Goal: Task Accomplishment & Management: Use online tool/utility

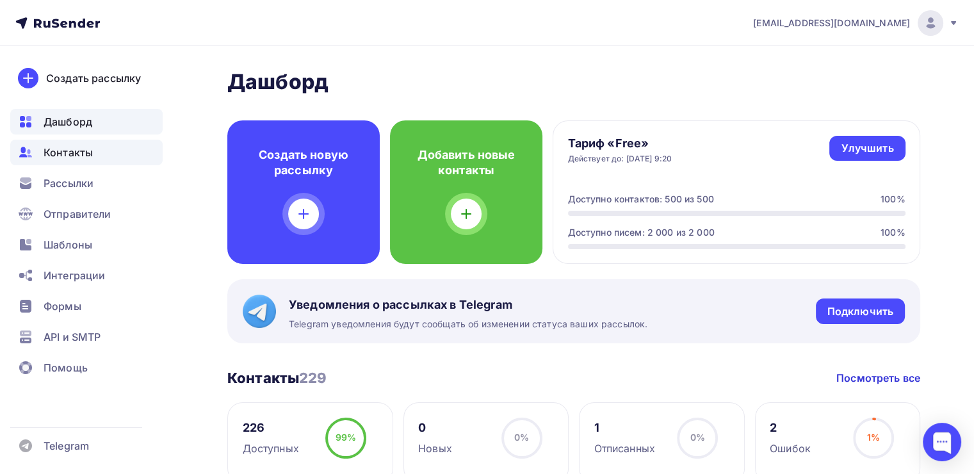
click at [70, 150] on span "Контакты" at bounding box center [68, 152] width 49 height 15
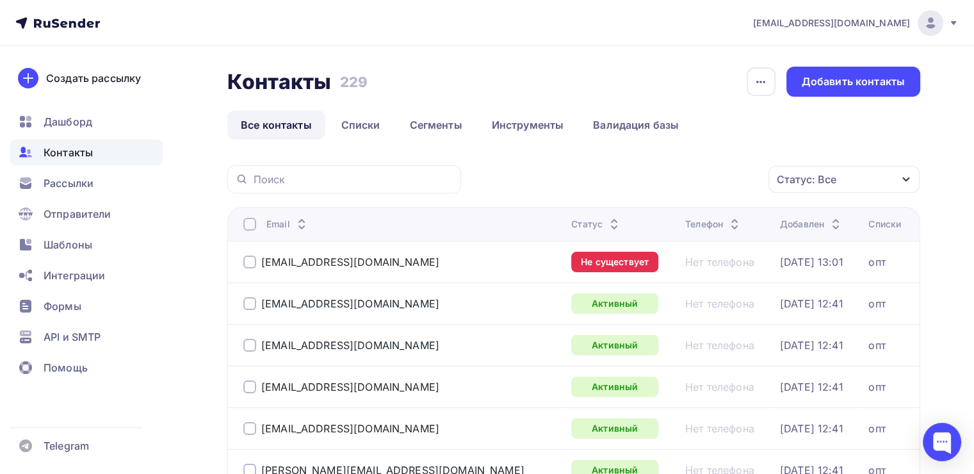
click at [249, 263] on div at bounding box center [249, 261] width 13 height 13
click at [697, 179] on div "Действие" at bounding box center [672, 179] width 169 height 25
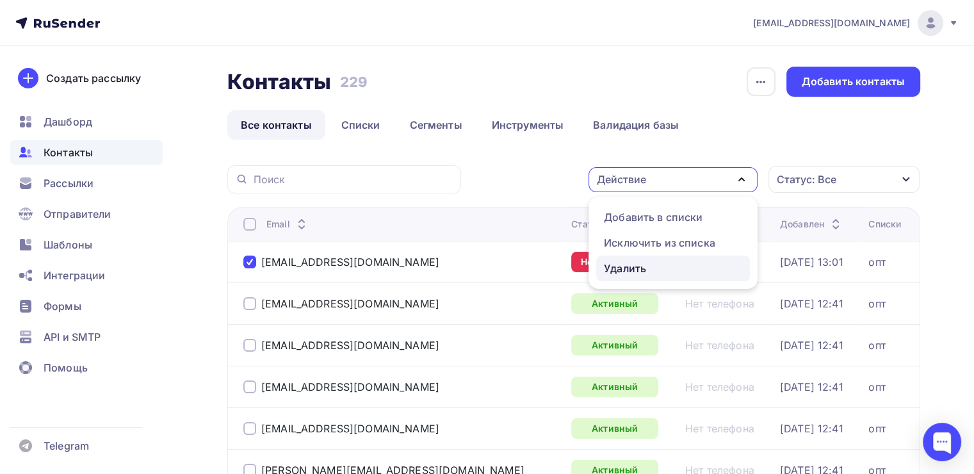
click at [661, 271] on div "Удалить" at bounding box center [673, 268] width 138 height 15
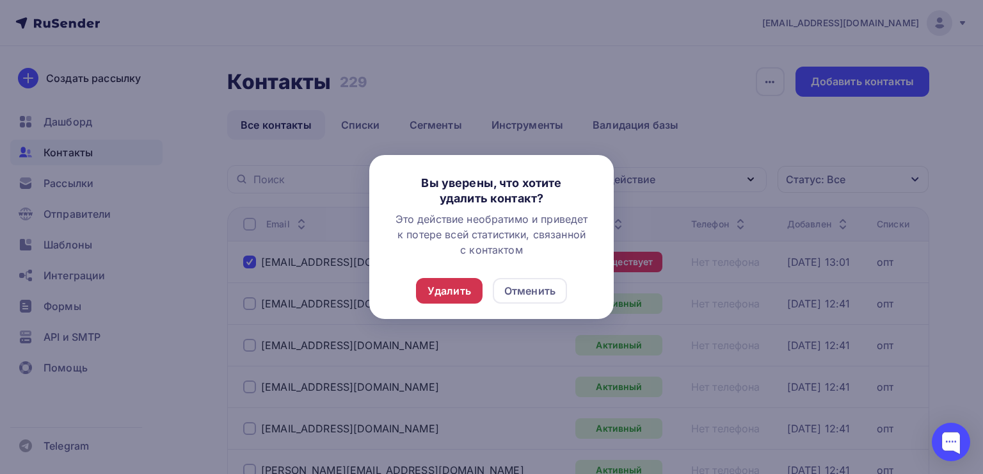
click at [471, 297] on div "Удалить" at bounding box center [449, 291] width 67 height 26
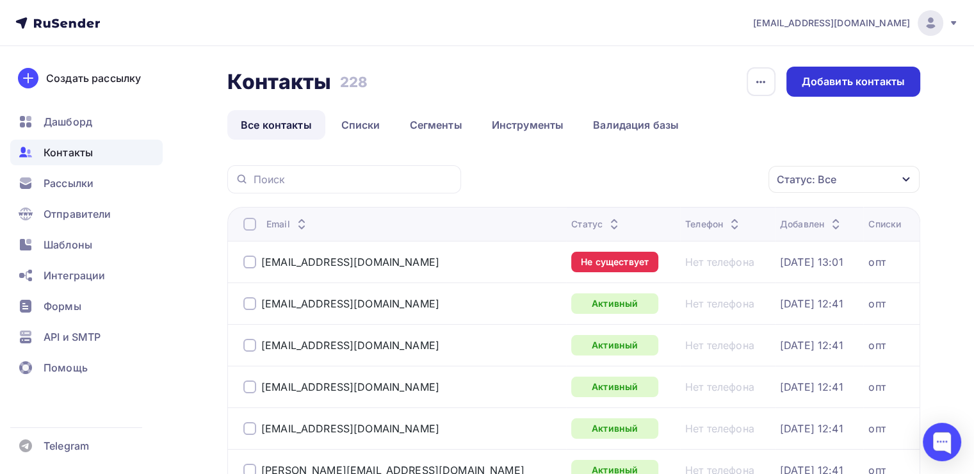
click at [822, 91] on div "Добавить контакты" at bounding box center [853, 82] width 134 height 30
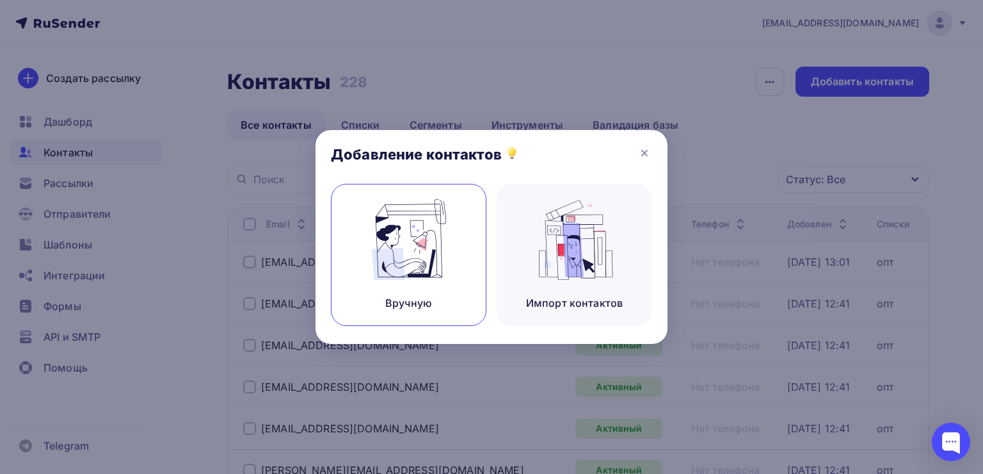
click at [383, 255] on img at bounding box center [409, 239] width 86 height 81
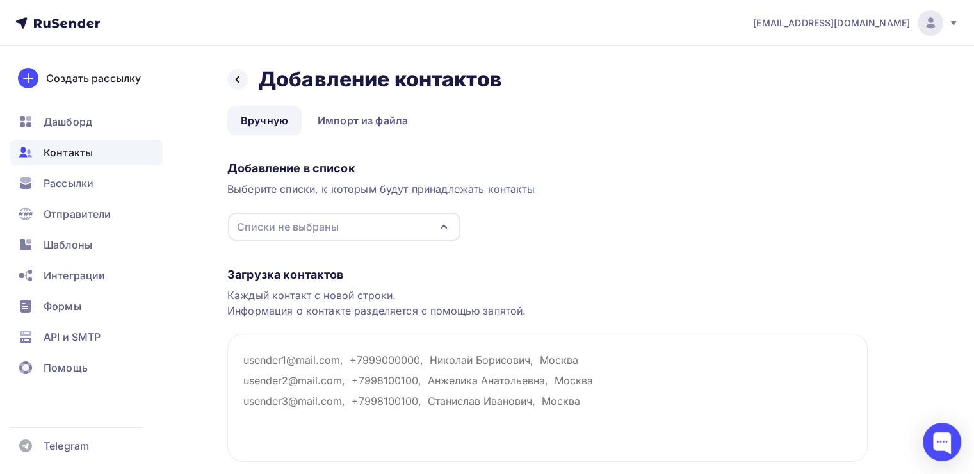
click at [374, 225] on div "Списки не выбраны" at bounding box center [344, 227] width 232 height 28
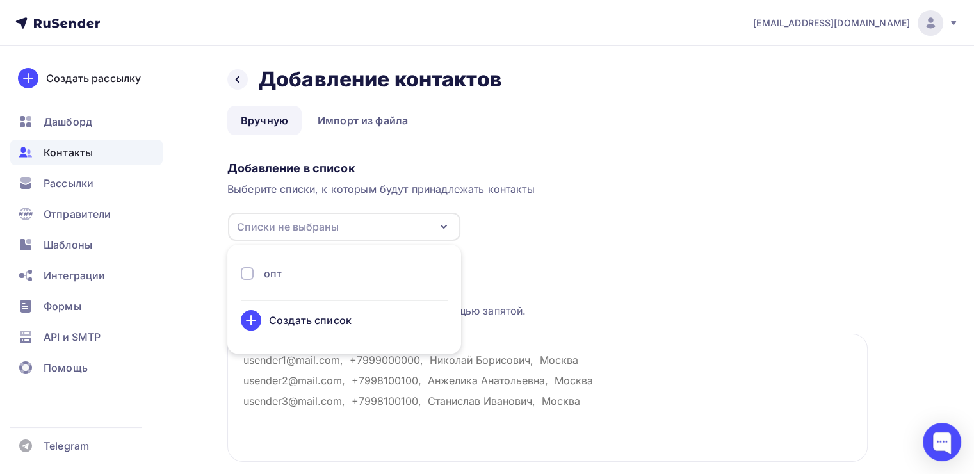
click at [374, 260] on li "опт Создать список" at bounding box center [344, 298] width 234 height 93
click at [370, 267] on div "опт" at bounding box center [344, 273] width 207 height 15
click at [300, 374] on textarea at bounding box center [547, 397] width 640 height 128
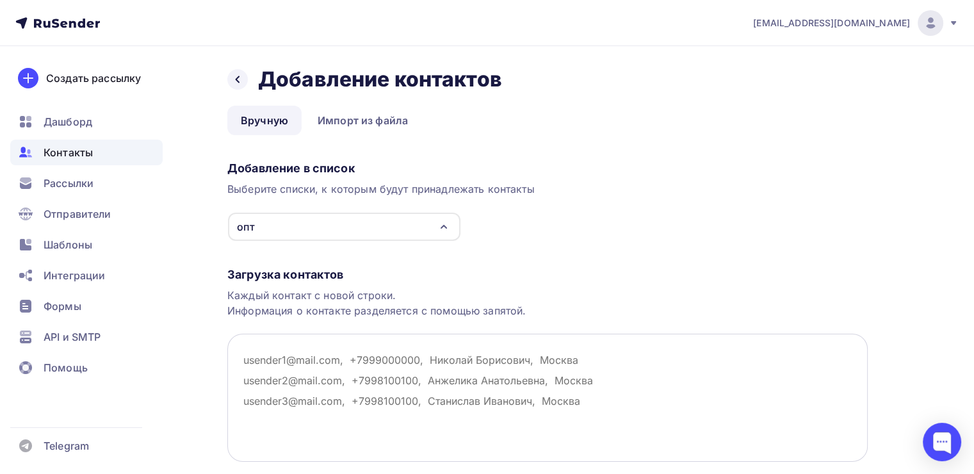
paste textarea "yuliya-cherkasova-83@mail.ru"
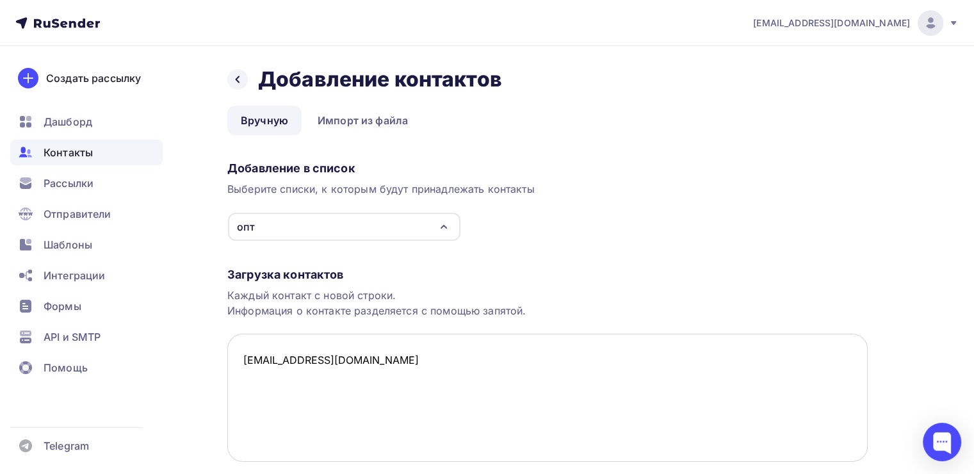
paste textarea "natawot77@gmail.com"
paste textarea "dimah616oe056@mail.ru"
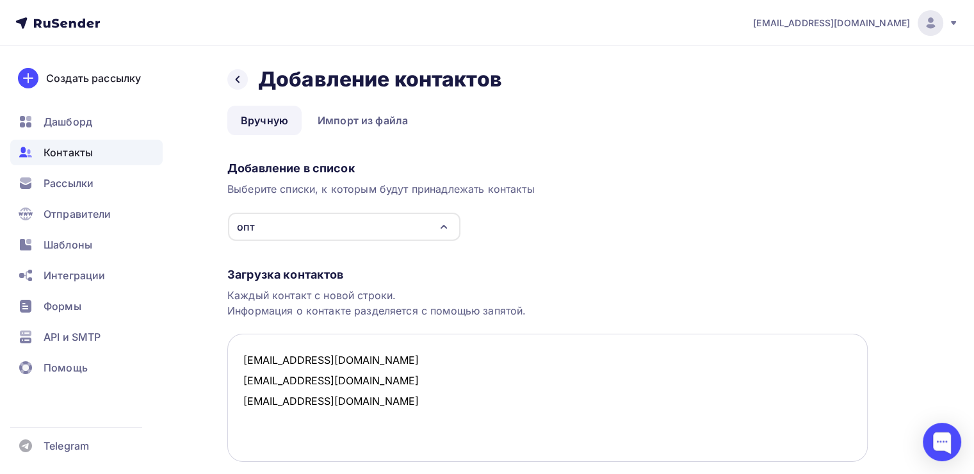
paste textarea "kostakuritsin@yandex.ru"
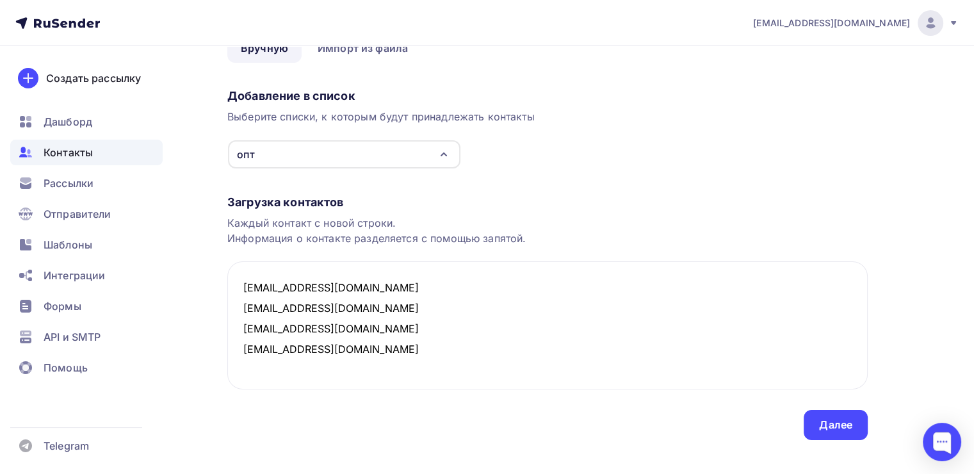
scroll to position [89, 0]
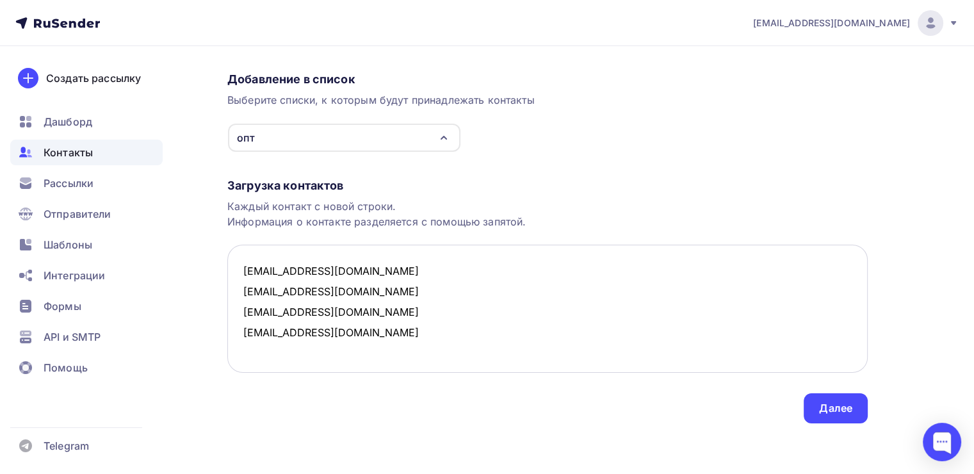
paste textarea "wh_nn@mail.ru"
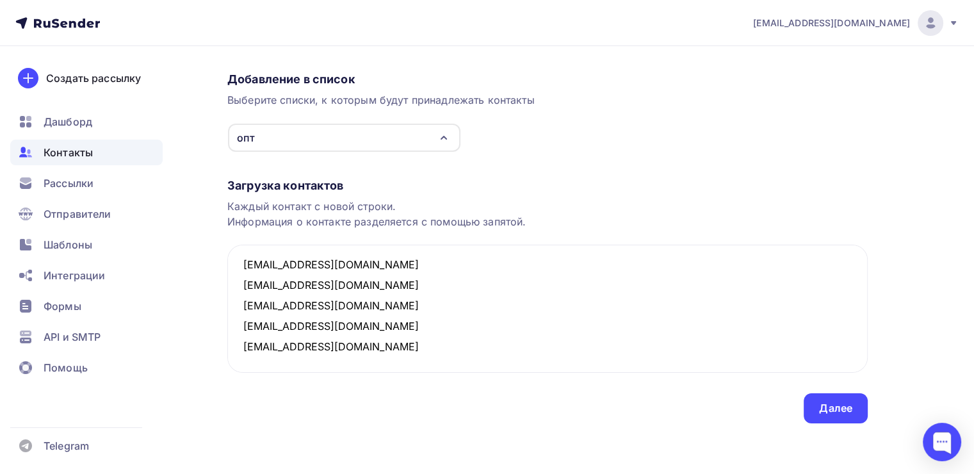
paste textarea "avroracybulskaa080@gmail.com"
paste textarea "Jane.Sia@yandex.ru"
paste textarea "ira89501606514@gmail.com"
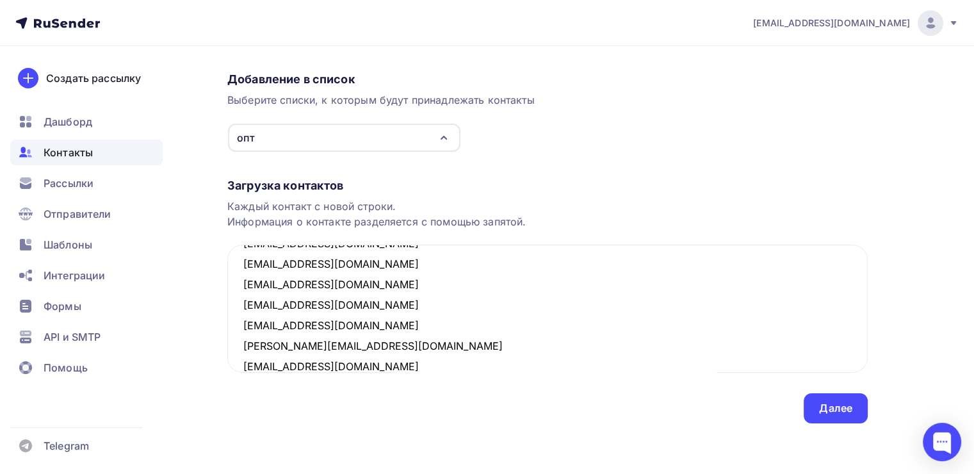
scroll to position [68, 0]
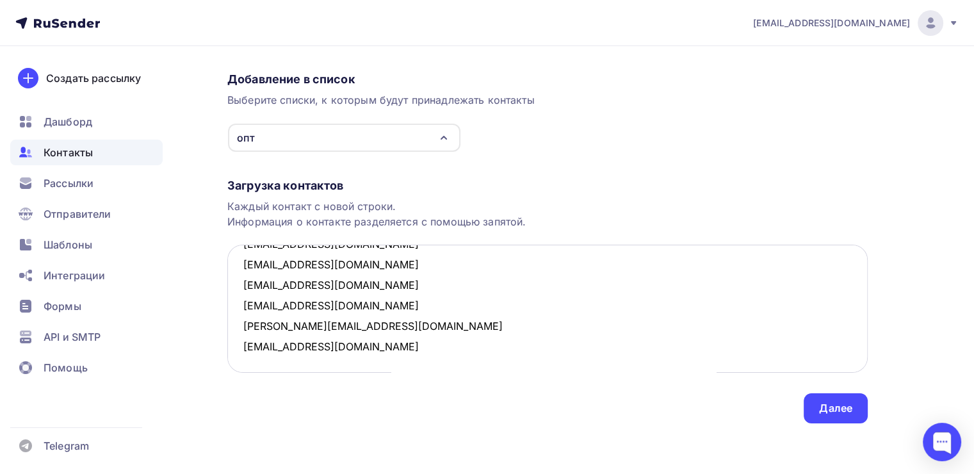
paste textarea "v.ramzaeva@yandex.ru"
type textarea "yuliya-cherkasova-83@mail.ru natawot77@gmail.com dimah616oe056@mail.ru kostakur…"
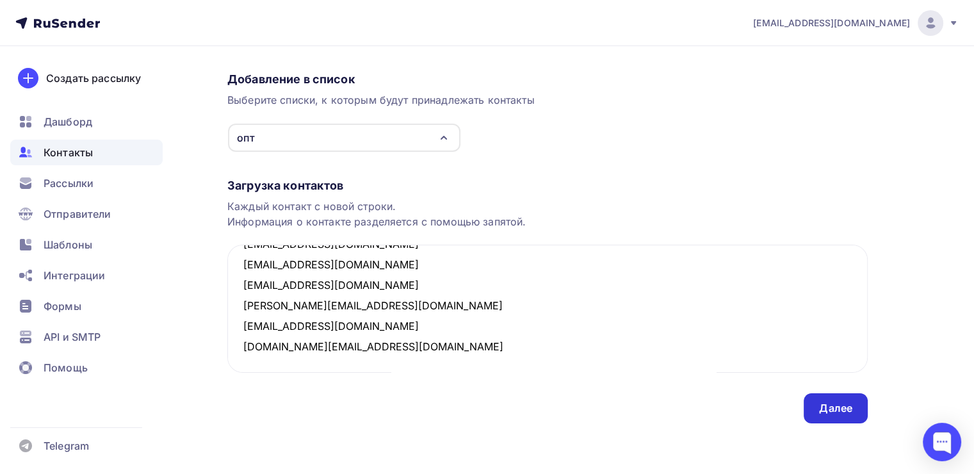
click at [843, 419] on div "Далее" at bounding box center [835, 408] width 64 height 30
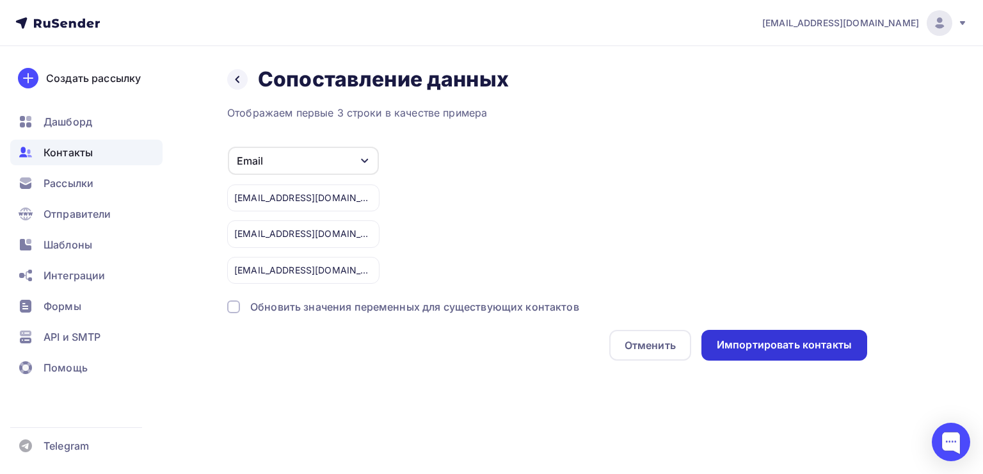
click at [762, 337] on div "Импортировать контакты" at bounding box center [784, 344] width 135 height 15
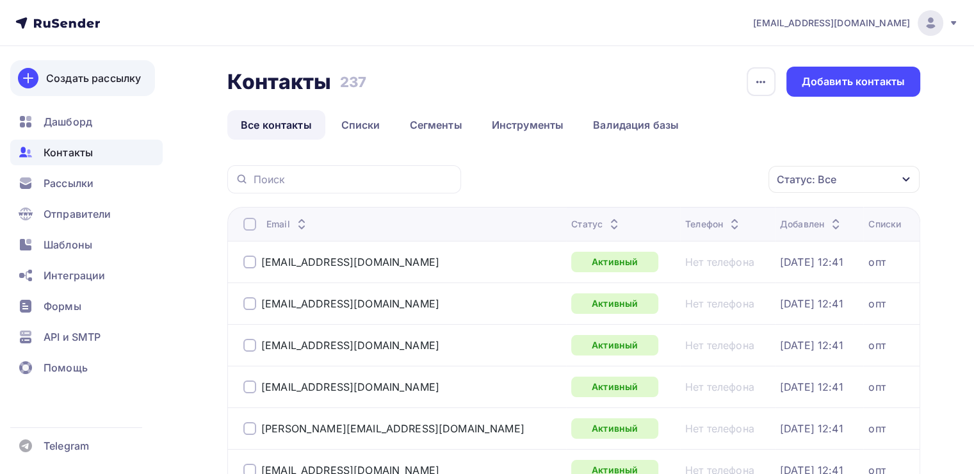
click at [129, 74] on div "Создать рассылку" at bounding box center [93, 77] width 95 height 15
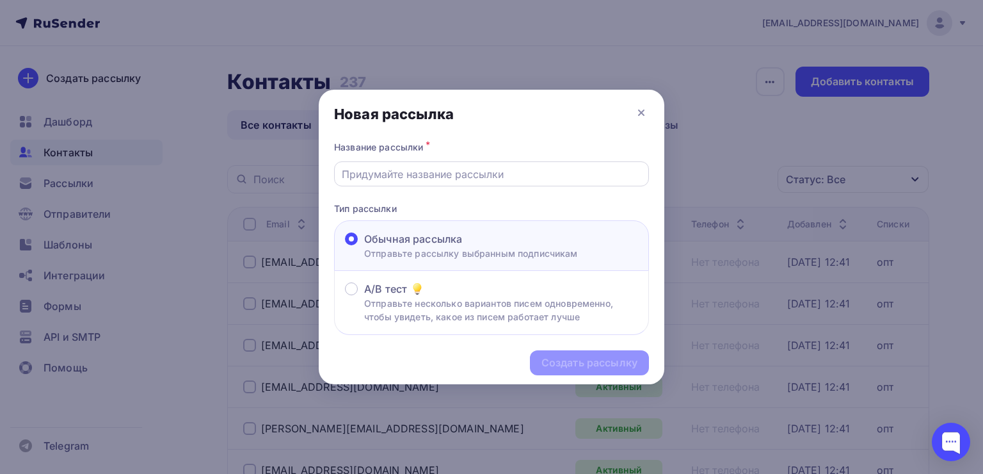
click at [392, 171] on input "text" at bounding box center [492, 173] width 300 height 15
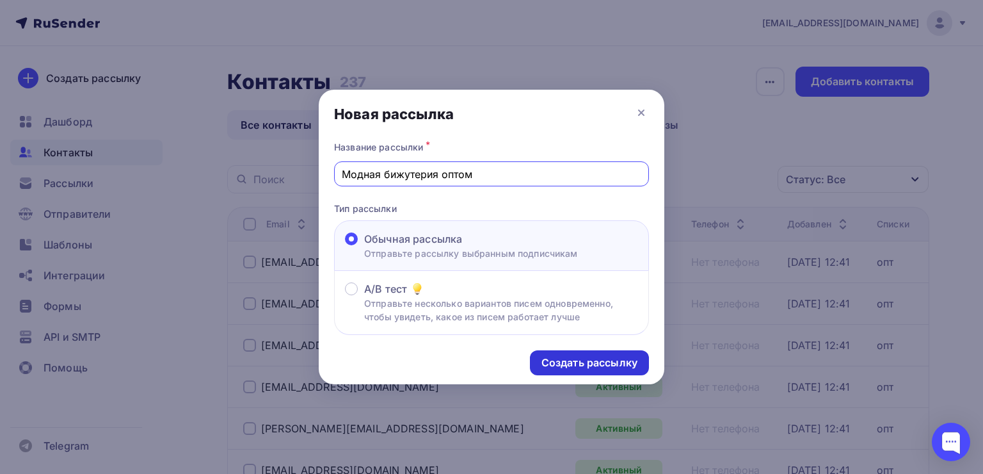
type input "Модная бижутерия оптом"
click at [570, 362] on div "Создать рассылку" at bounding box center [590, 362] width 96 height 15
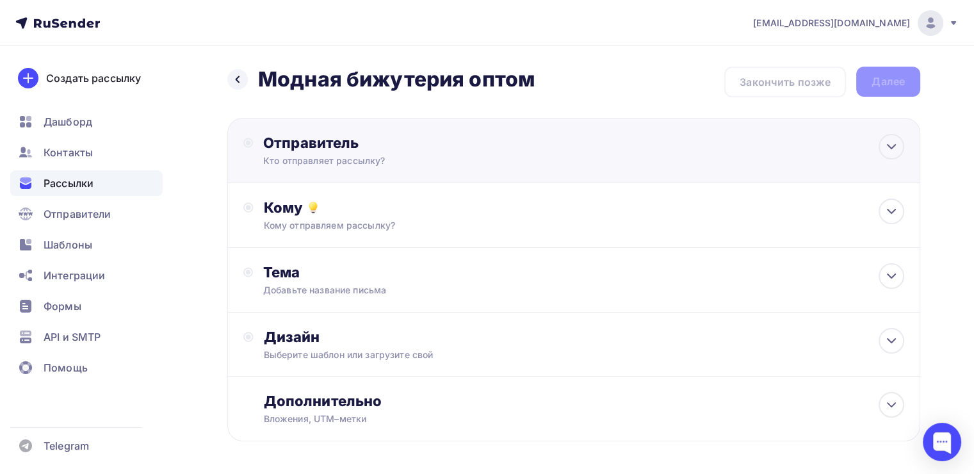
click at [516, 158] on div "Отправитель Кто отправляет рассылку? Email * Выберите отправителя [EMAIL_ADDRES…" at bounding box center [401, 150] width 277 height 33
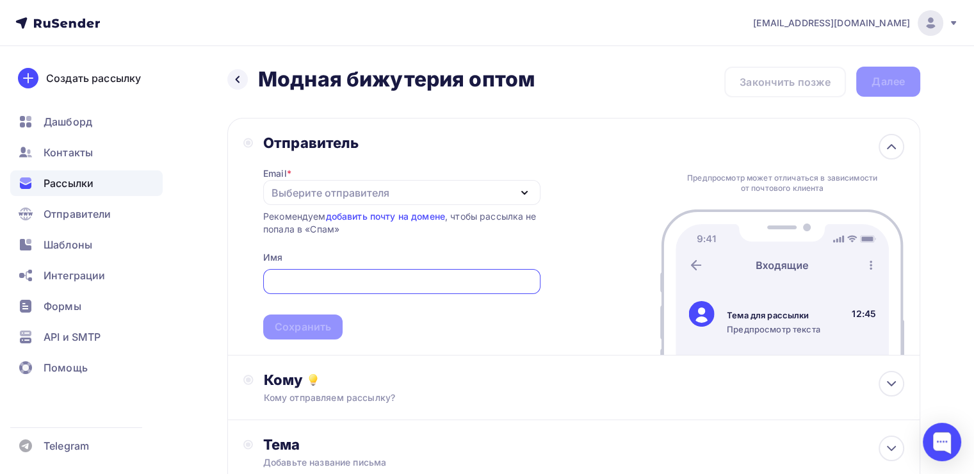
type input "[EMAIL_ADDRESS][DOMAIN_NAME]"
click at [396, 323] on span "[EMAIL_ADDRESS][DOMAIN_NAME] Сохранить" at bounding box center [401, 302] width 277 height 76
click at [317, 331] on span "[EMAIL_ADDRESS][DOMAIN_NAME] Сохранить" at bounding box center [401, 302] width 277 height 76
click at [360, 185] on div "Выберите отправителя" at bounding box center [330, 192] width 118 height 15
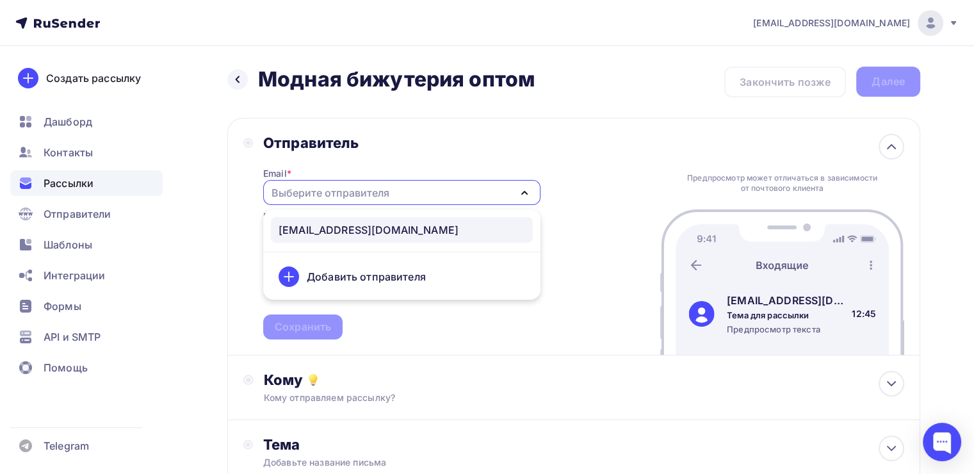
click at [347, 230] on div "[EMAIL_ADDRESS][DOMAIN_NAME]" at bounding box center [368, 229] width 180 height 15
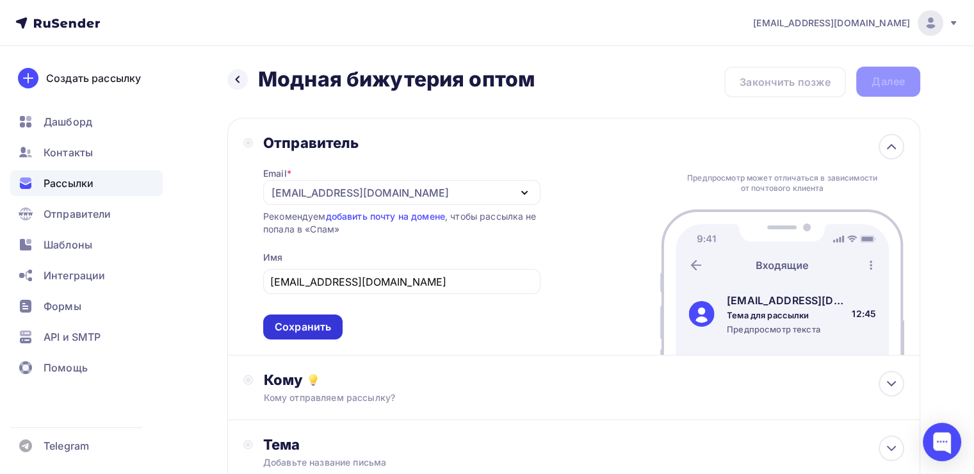
click at [314, 317] on div "Сохранить" at bounding box center [302, 326] width 79 height 25
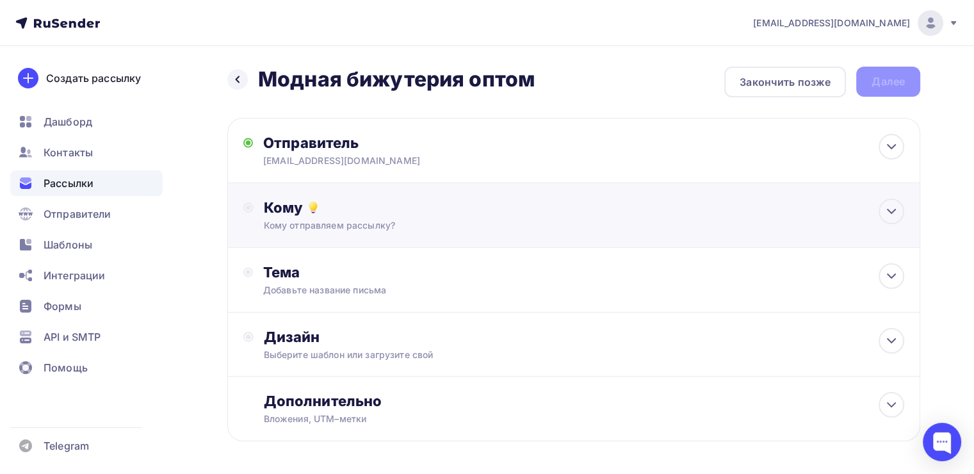
click at [364, 233] on div "Кому Кому отправляем рассылку? Списки получателей Выберите список Все списки id…" at bounding box center [573, 215] width 693 height 65
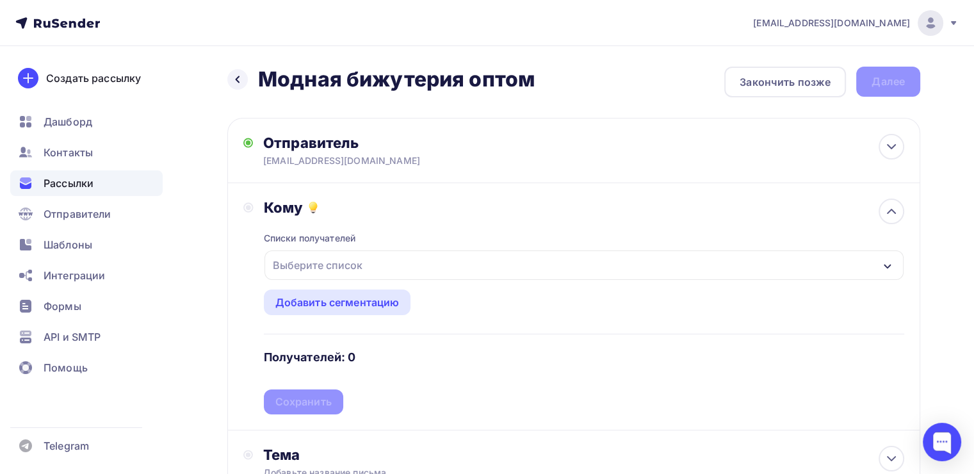
click at [355, 268] on div "Выберите список" at bounding box center [318, 264] width 100 height 23
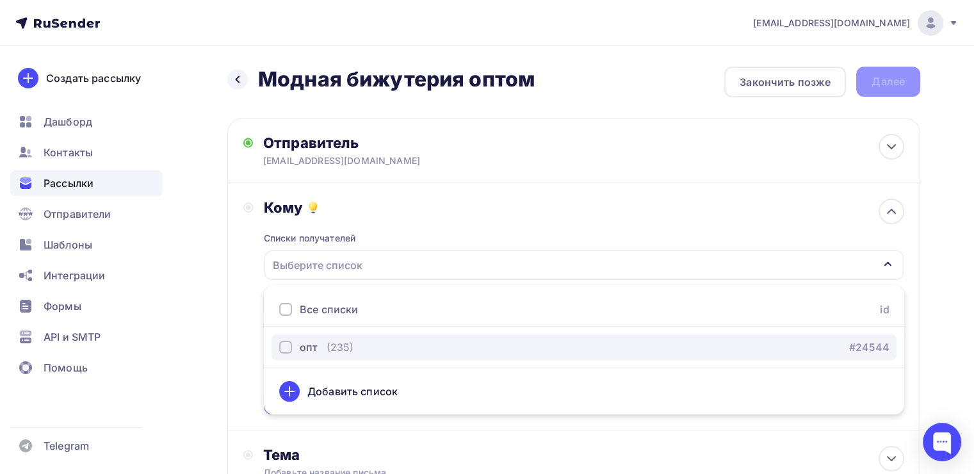
click at [309, 343] on div "опт" at bounding box center [309, 346] width 18 height 15
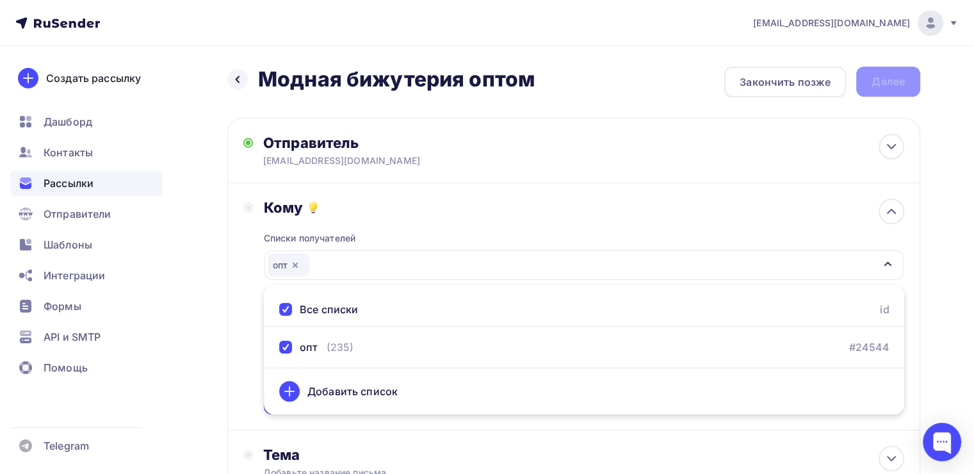
click at [955, 266] on div "Назад Модная бижутерия оптом Модная бижутерия оптом Закончить позже Далее Отпра…" at bounding box center [487, 376] width 974 height 660
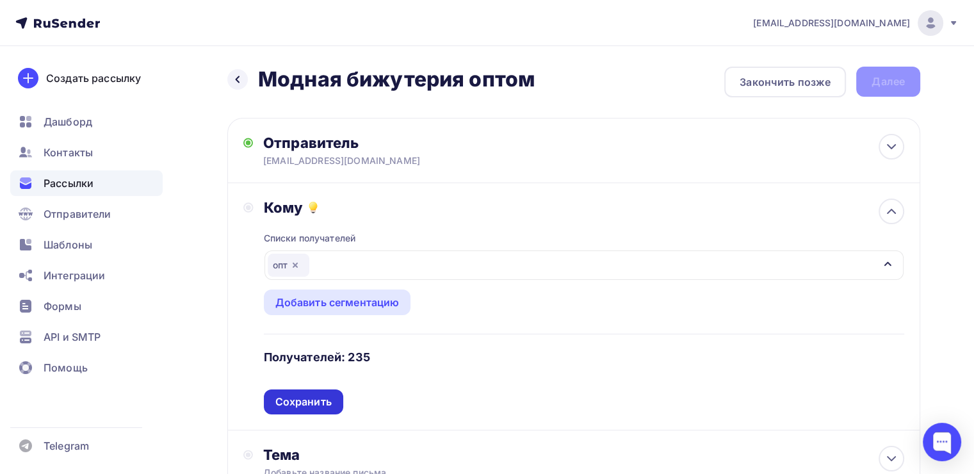
click at [279, 396] on div "Сохранить" at bounding box center [303, 401] width 56 height 15
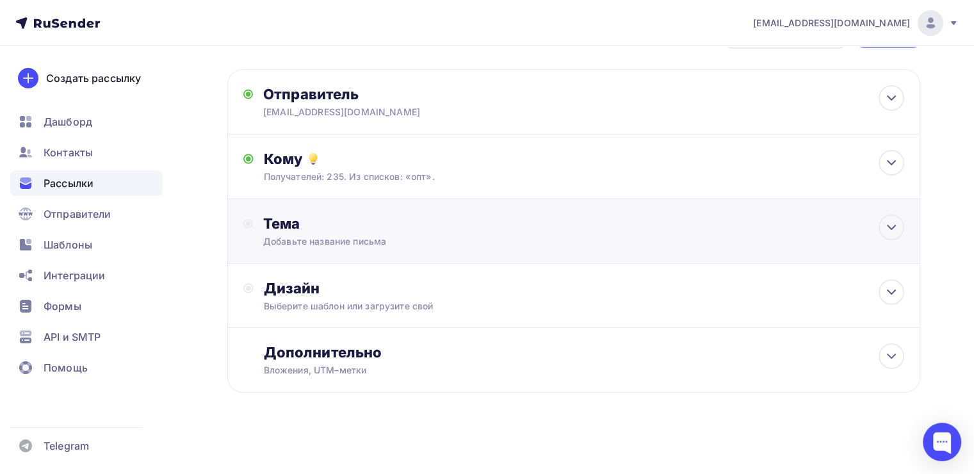
click at [392, 227] on div "Тема" at bounding box center [389, 223] width 253 height 18
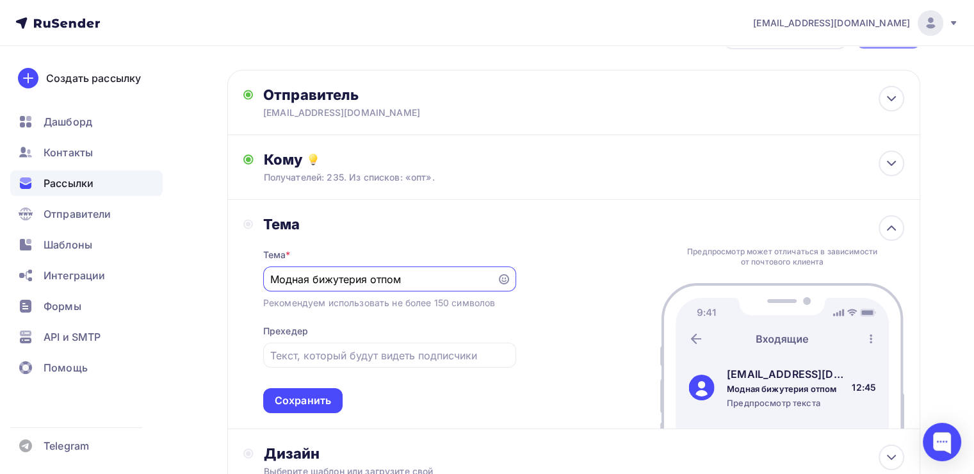
drag, startPoint x: 405, startPoint y: 278, endPoint x: 376, endPoint y: 277, distance: 28.2
click at [376, 277] on input "Модная бижутерия отпом" at bounding box center [379, 278] width 219 height 15
type input "Модная бижутерия оптом"
click at [364, 355] on input "text" at bounding box center [389, 355] width 238 height 15
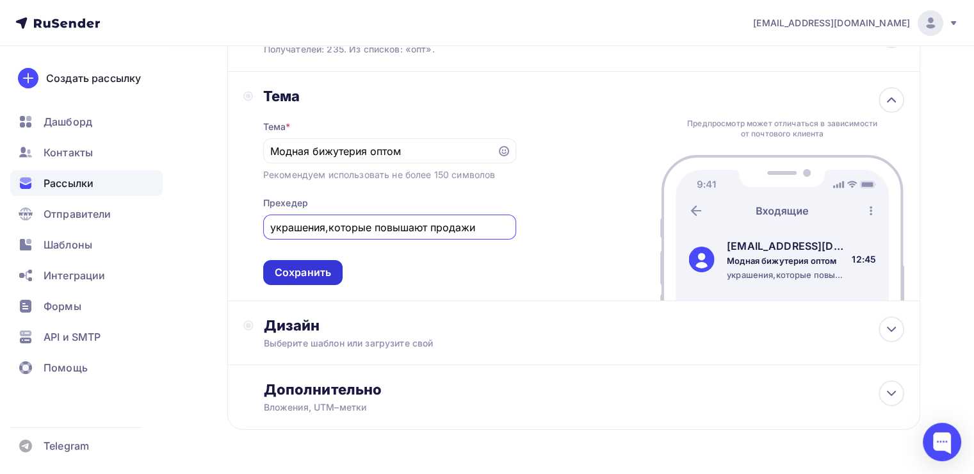
type input "украшения,которые повышают продажи"
click at [307, 276] on div "Сохранить" at bounding box center [303, 272] width 56 height 15
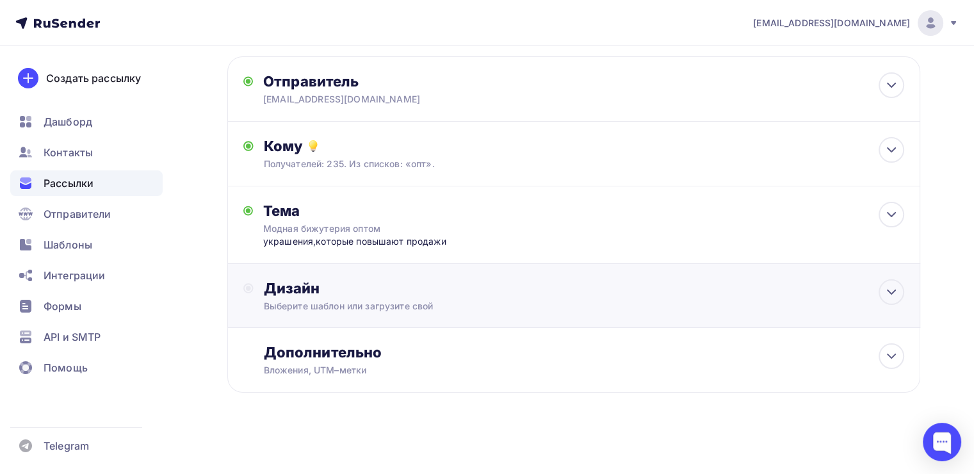
click at [417, 301] on div "Выберите шаблон или загрузите свой" at bounding box center [552, 306] width 576 height 13
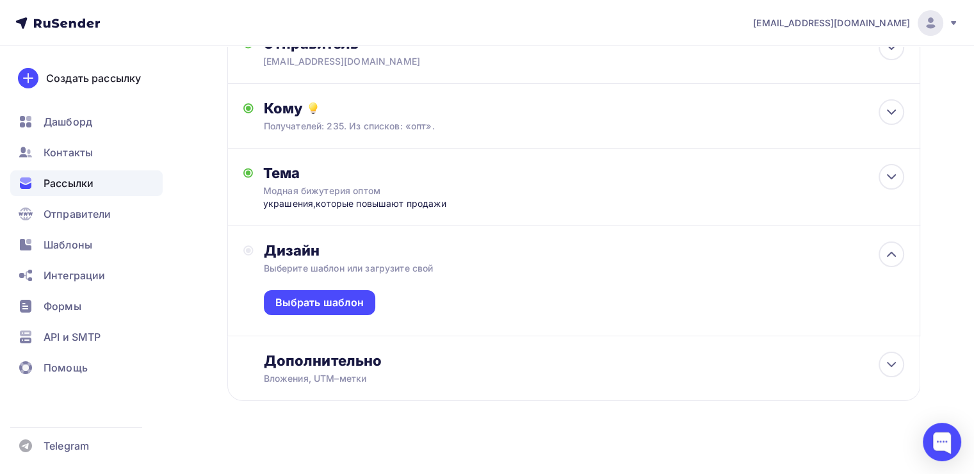
scroll to position [108, 0]
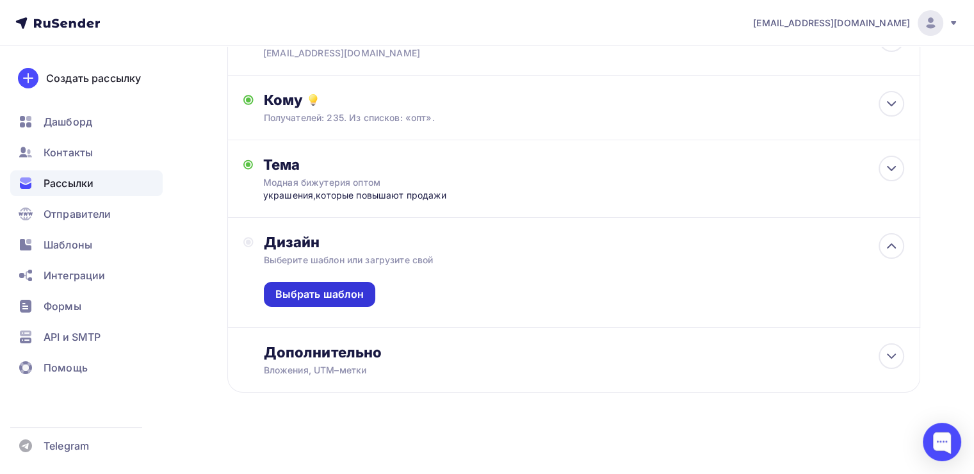
click at [321, 294] on div "Выбрать шаблон" at bounding box center [319, 294] width 89 height 15
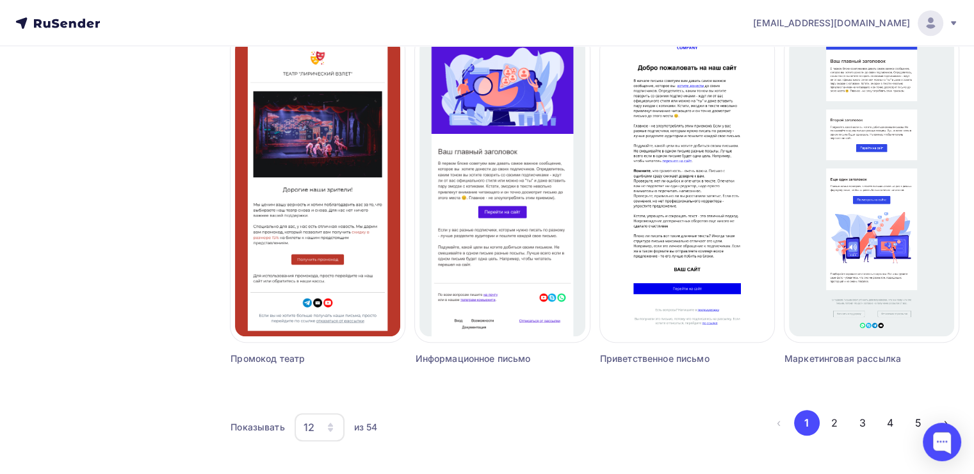
scroll to position [839, 0]
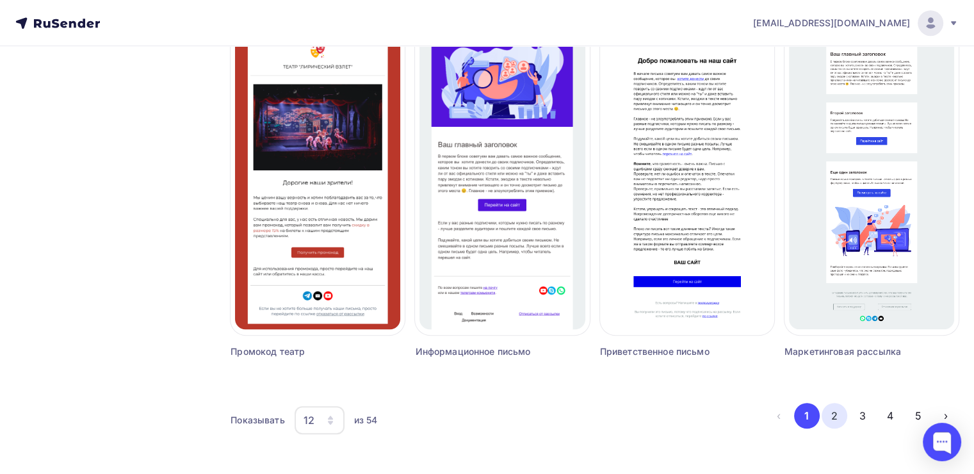
click at [831, 409] on button "2" at bounding box center [834, 416] width 26 height 26
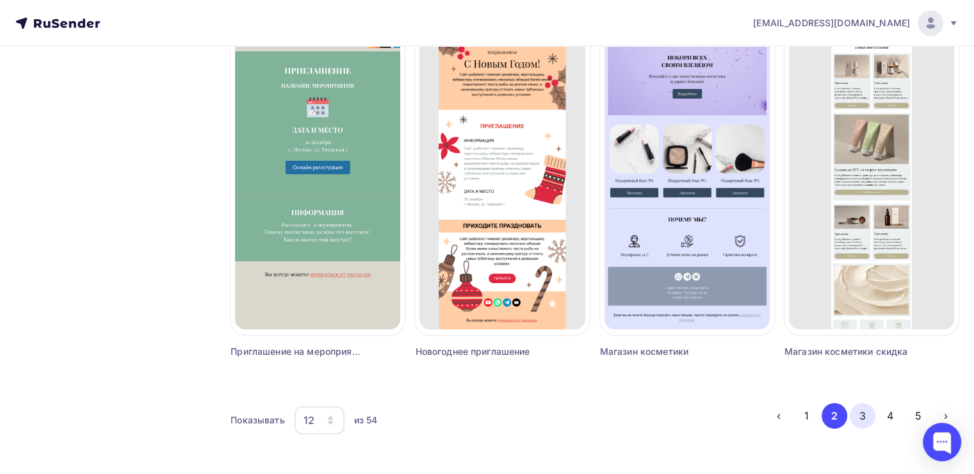
click at [869, 415] on button "3" at bounding box center [862, 416] width 26 height 26
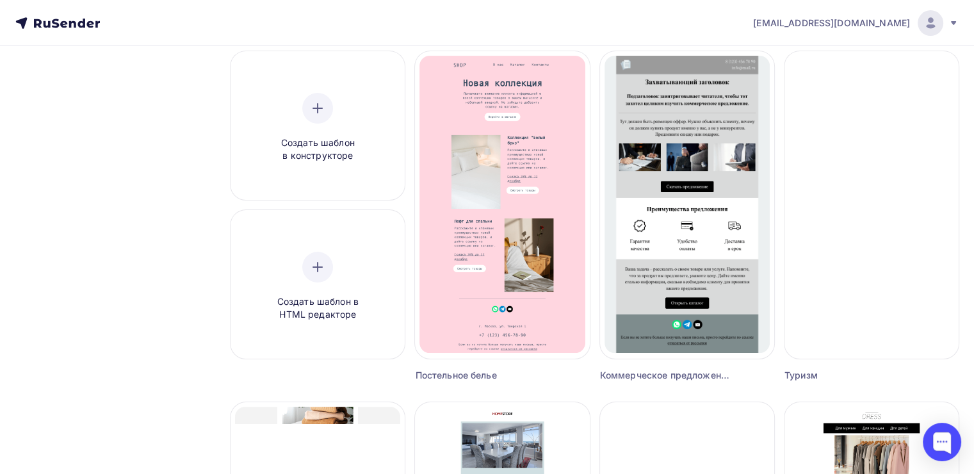
scroll to position [7, 0]
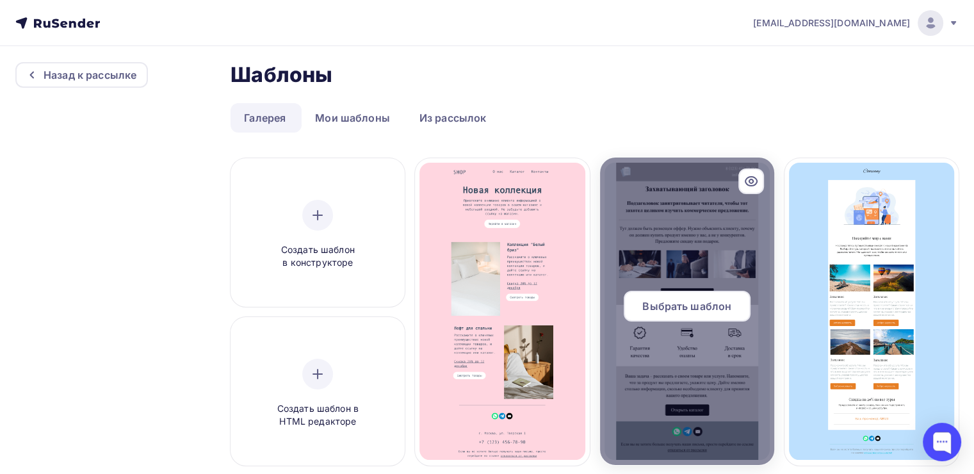
click at [694, 312] on span "Выбрать шаблон" at bounding box center [686, 305] width 89 height 15
